Goal: Check status

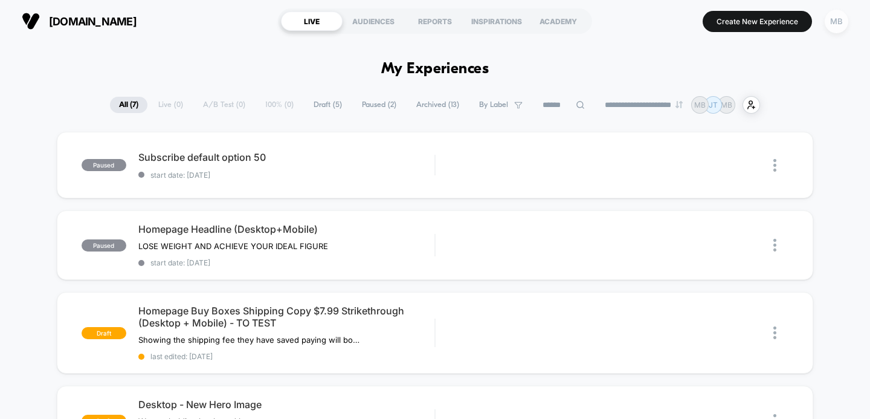
click at [828, 26] on div "MB" at bounding box center [837, 22] width 24 height 24
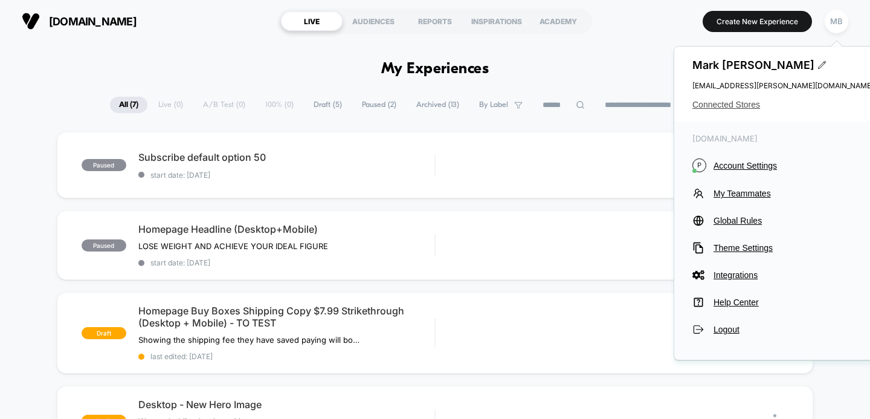
click at [747, 101] on span "Connected Stores" at bounding box center [783, 105] width 181 height 10
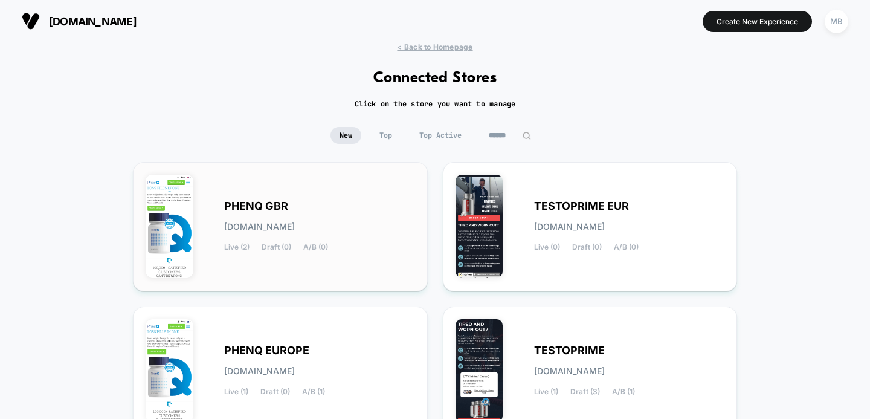
click at [265, 183] on div "PHENQ GBR [DOMAIN_NAME] Live (2) Draft (0) A/B (0)" at bounding box center [281, 227] width 270 height 104
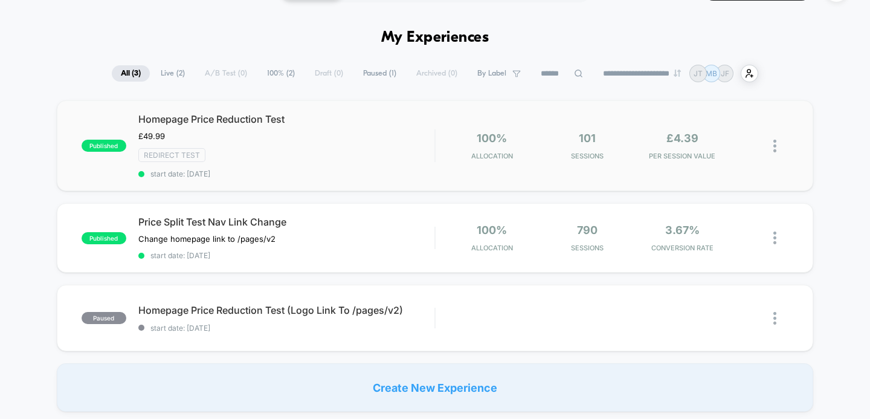
scroll to position [33, 0]
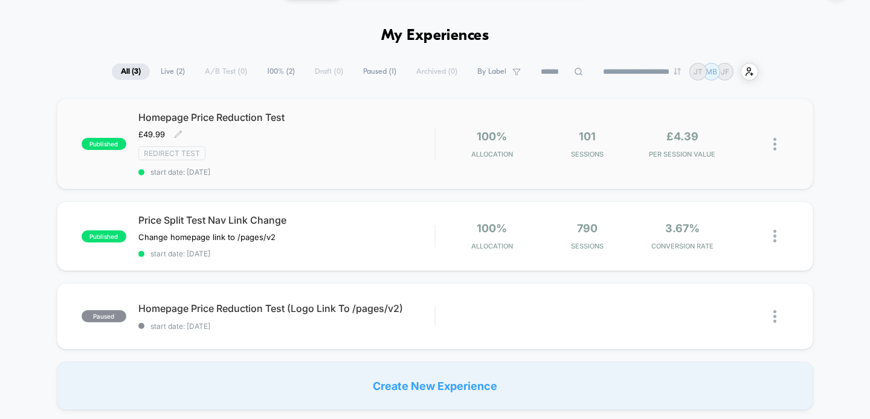
click at [233, 116] on span "Homepage Price Reduction Test" at bounding box center [286, 117] width 297 height 12
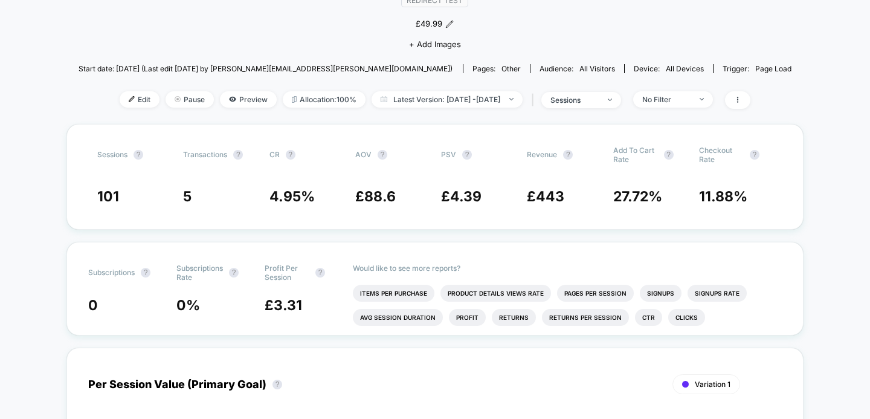
scroll to position [123, 0]
